Goal: Task Accomplishment & Management: Use online tool/utility

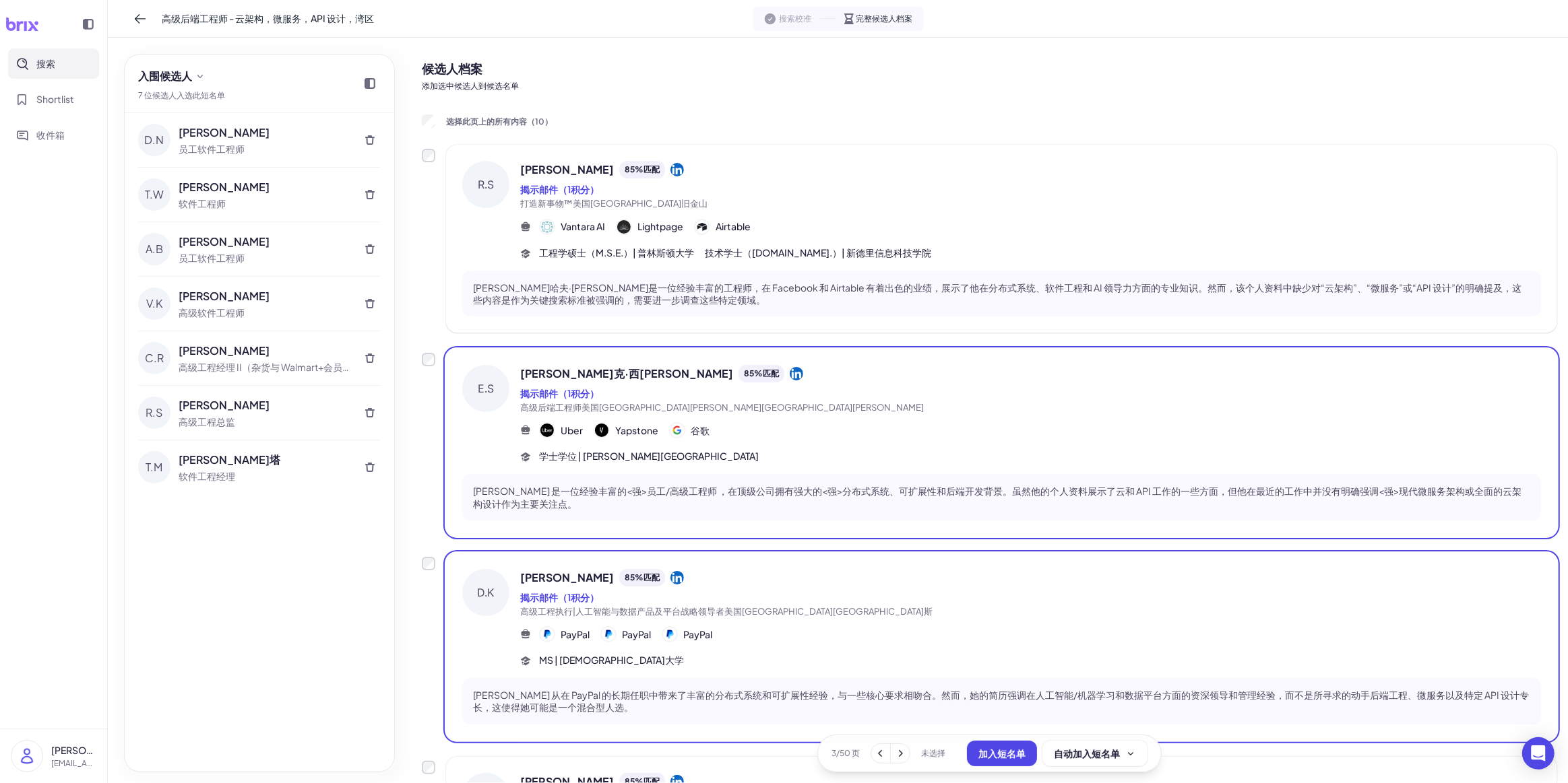
click at [999, 760] on button "加入短名单" at bounding box center [1002, 754] width 70 height 25
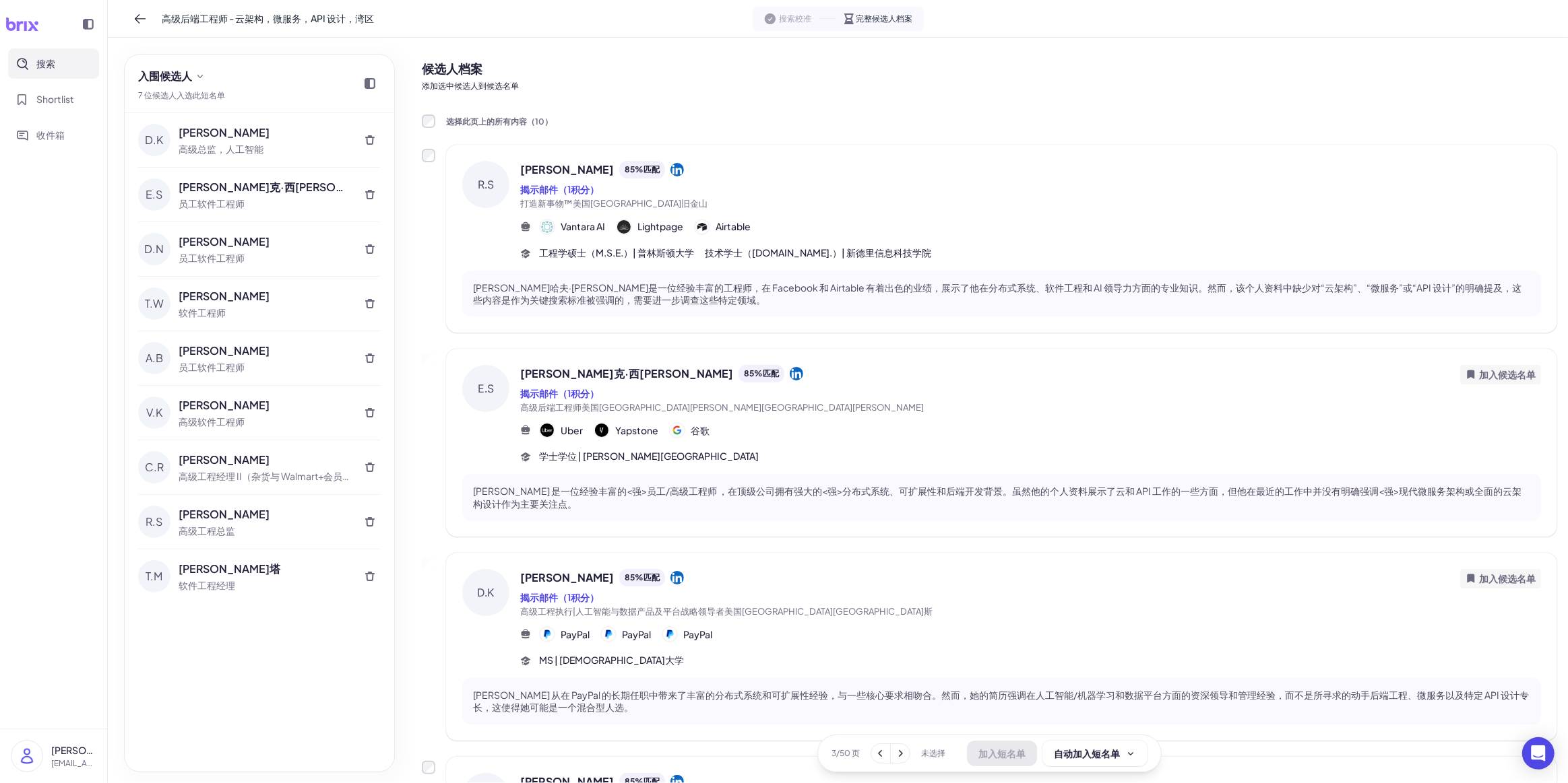
click at [268, 203] on div "员工软件工程师" at bounding box center [265, 203] width 173 height 14
click at [150, 193] on div "E.S" at bounding box center [154, 194] width 32 height 32
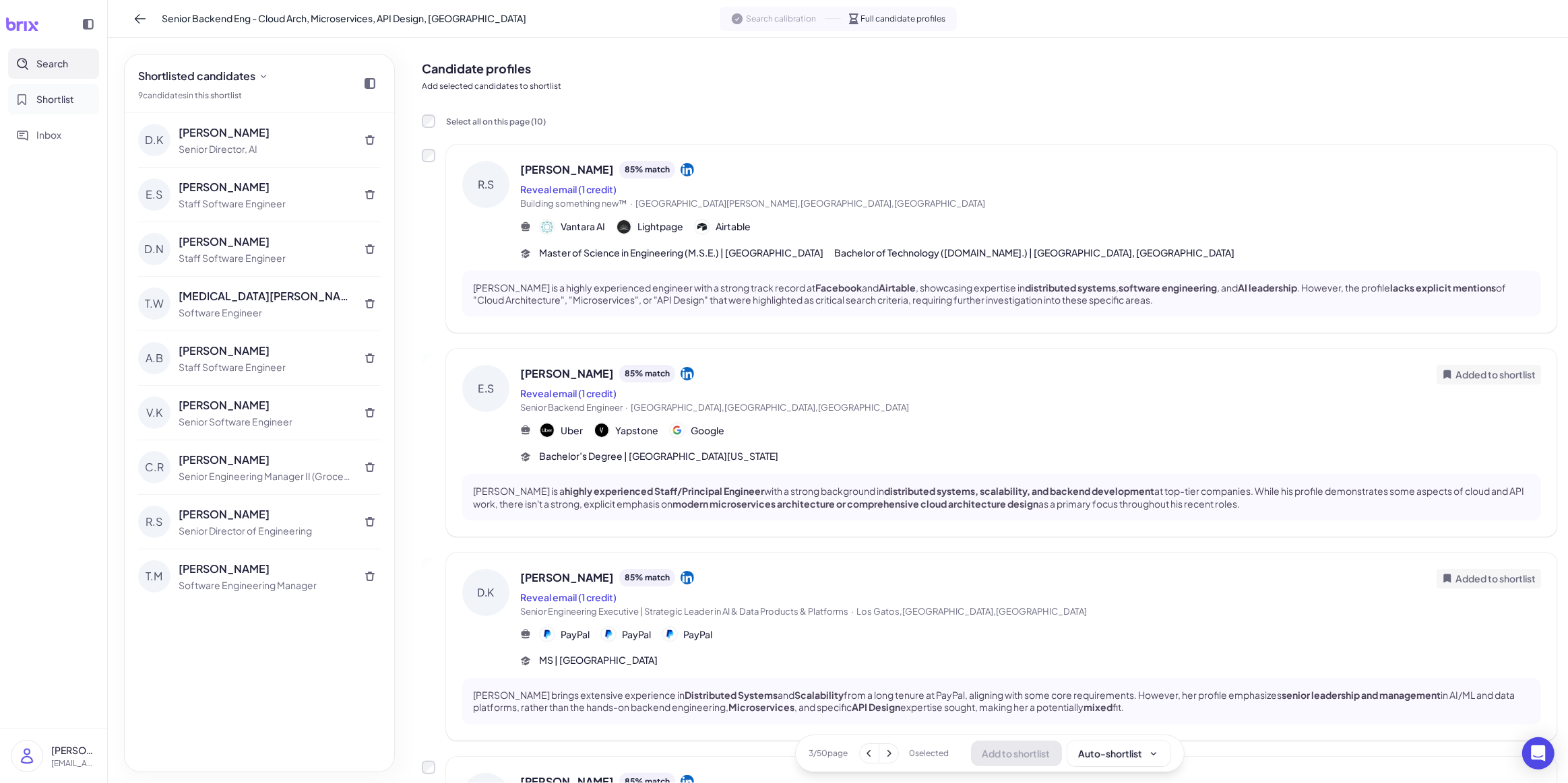
click at [28, 96] on icon "Shortlist" at bounding box center [22, 99] width 12 height 12
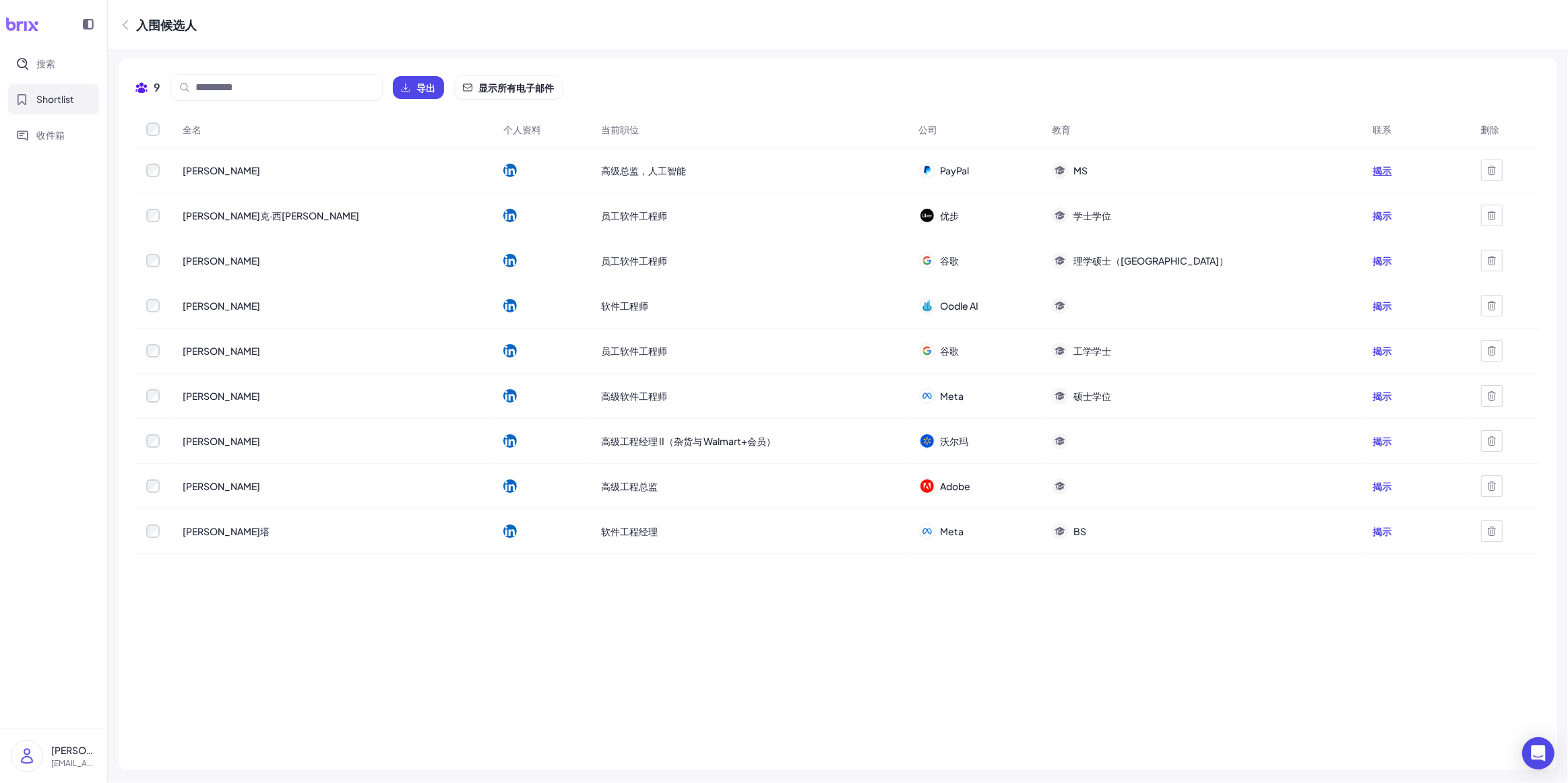
click at [1373, 173] on font "揭示" at bounding box center [1382, 171] width 19 height 12
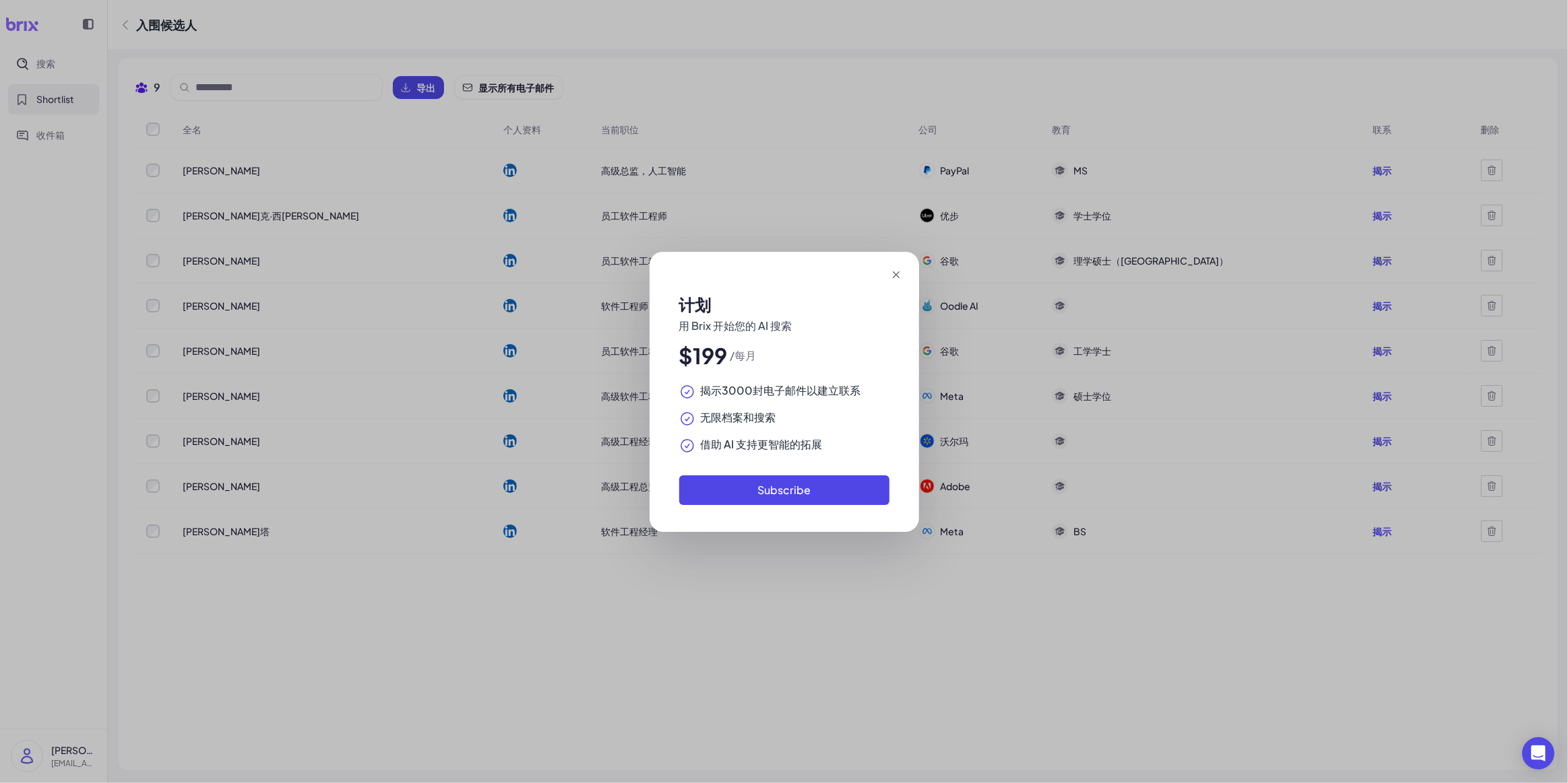
click at [895, 278] on icon at bounding box center [896, 274] width 13 height 13
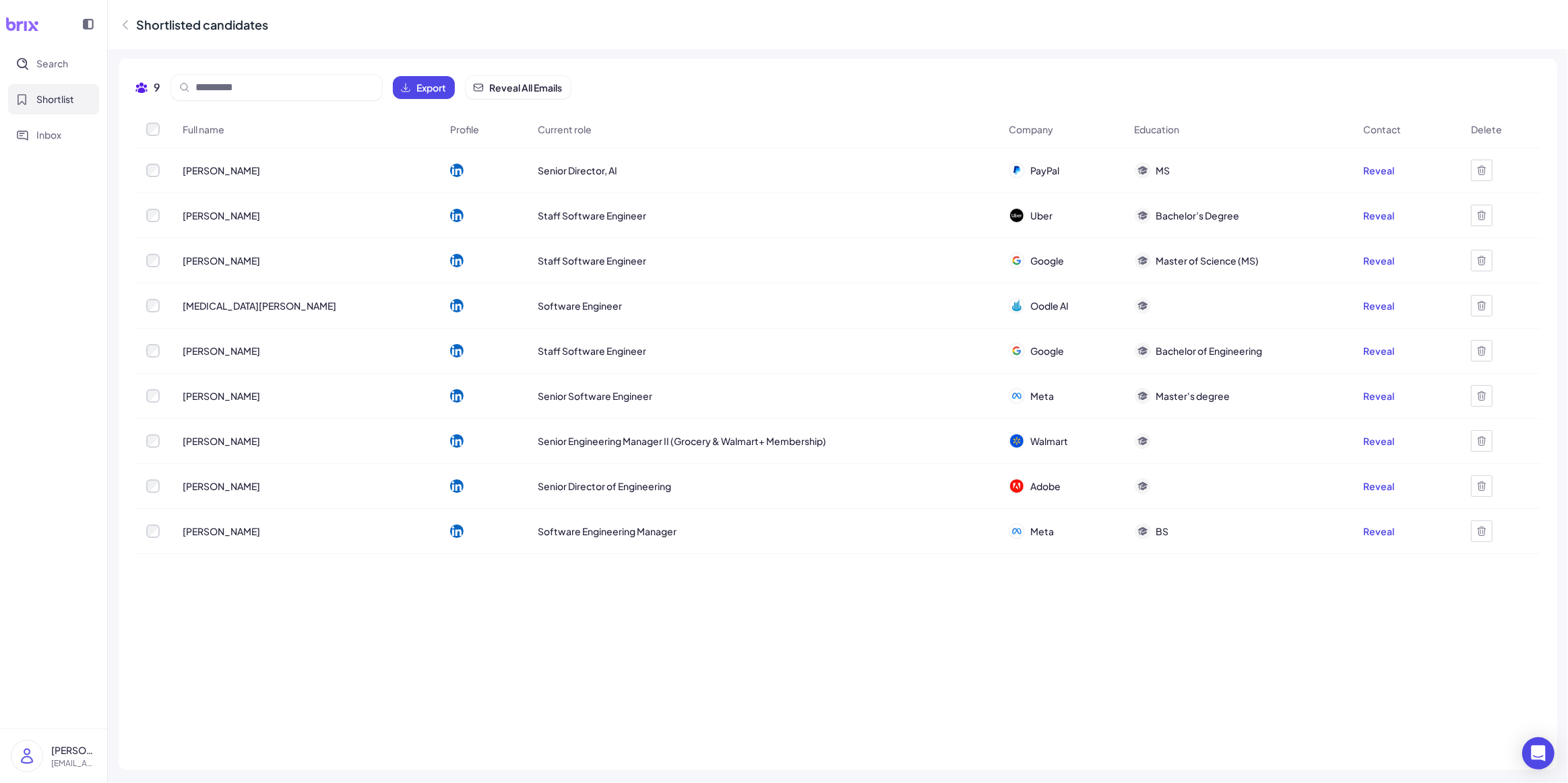
click at [1202, 619] on div "Full name Profile Current role Company Education Contact Delete [PERSON_NAME] S…" at bounding box center [837, 433] width 1406 height 643
